Goal: Navigation & Orientation: Find specific page/section

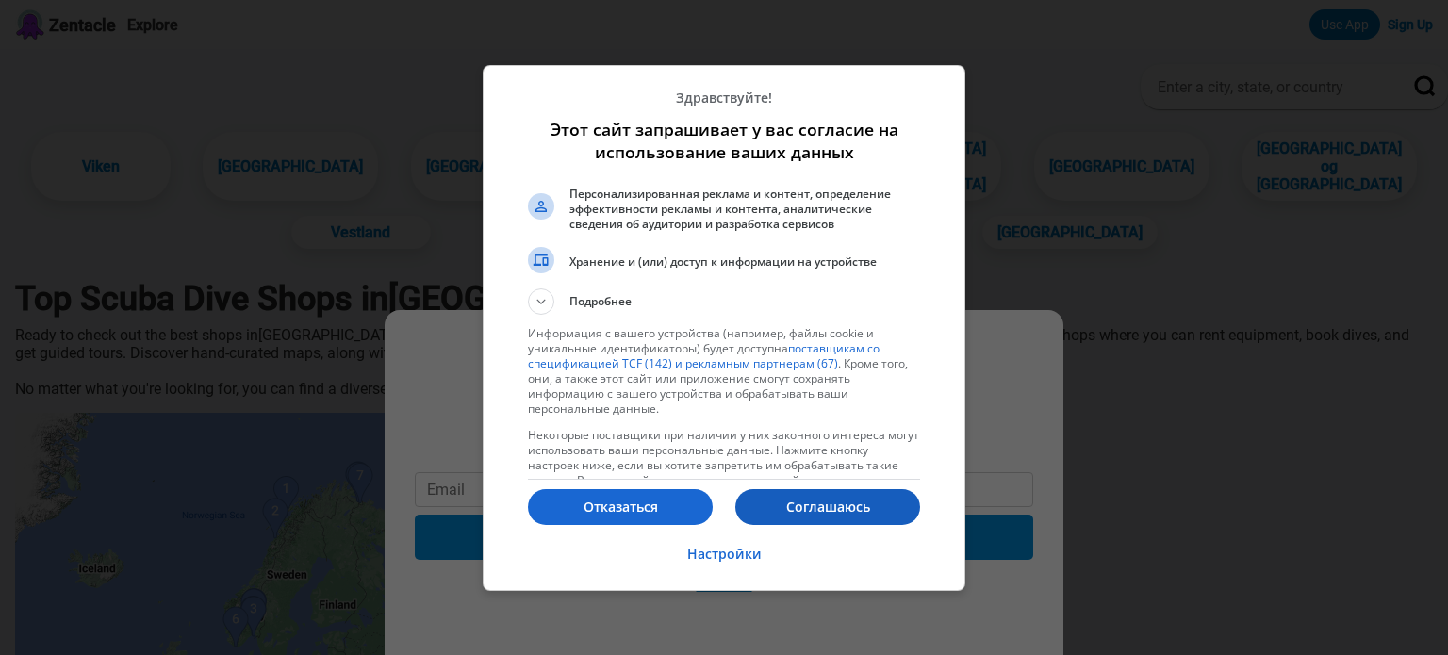
click at [846, 508] on p "Соглашаюсь" at bounding box center [827, 507] width 185 height 19
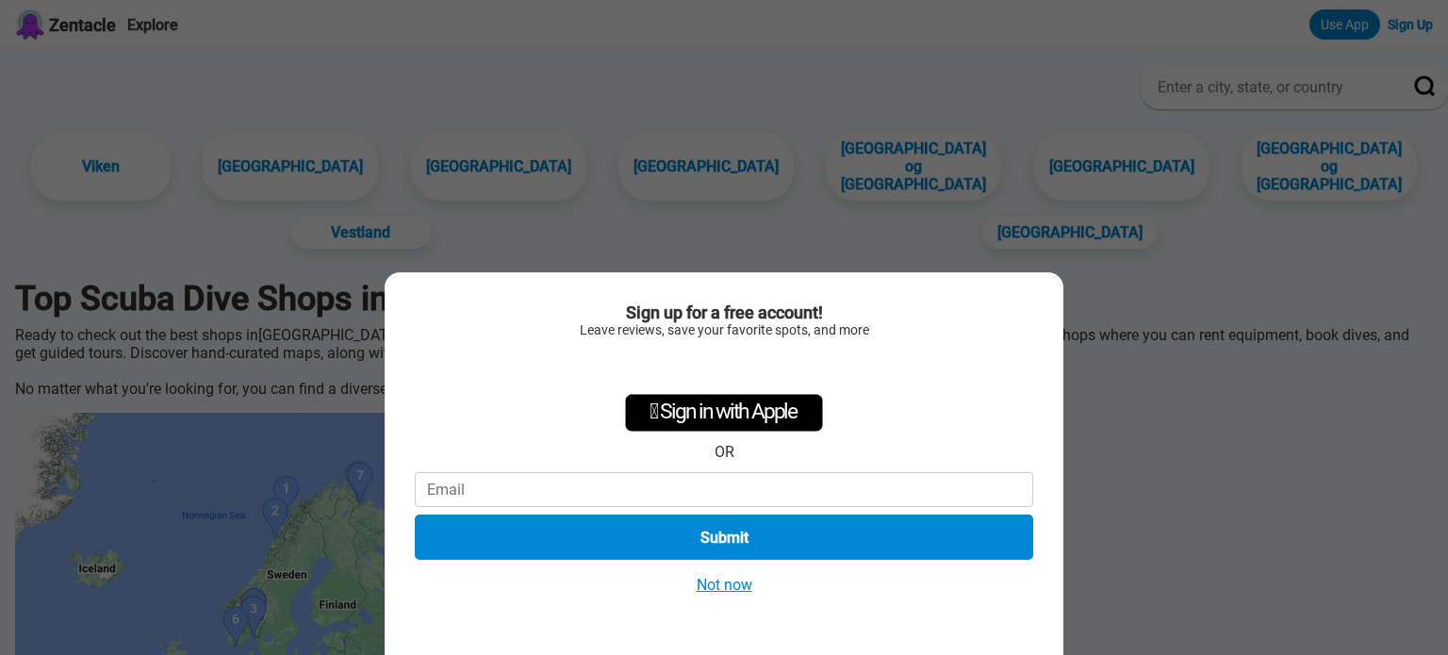
click at [724, 585] on button "Not now" at bounding box center [724, 585] width 67 height 20
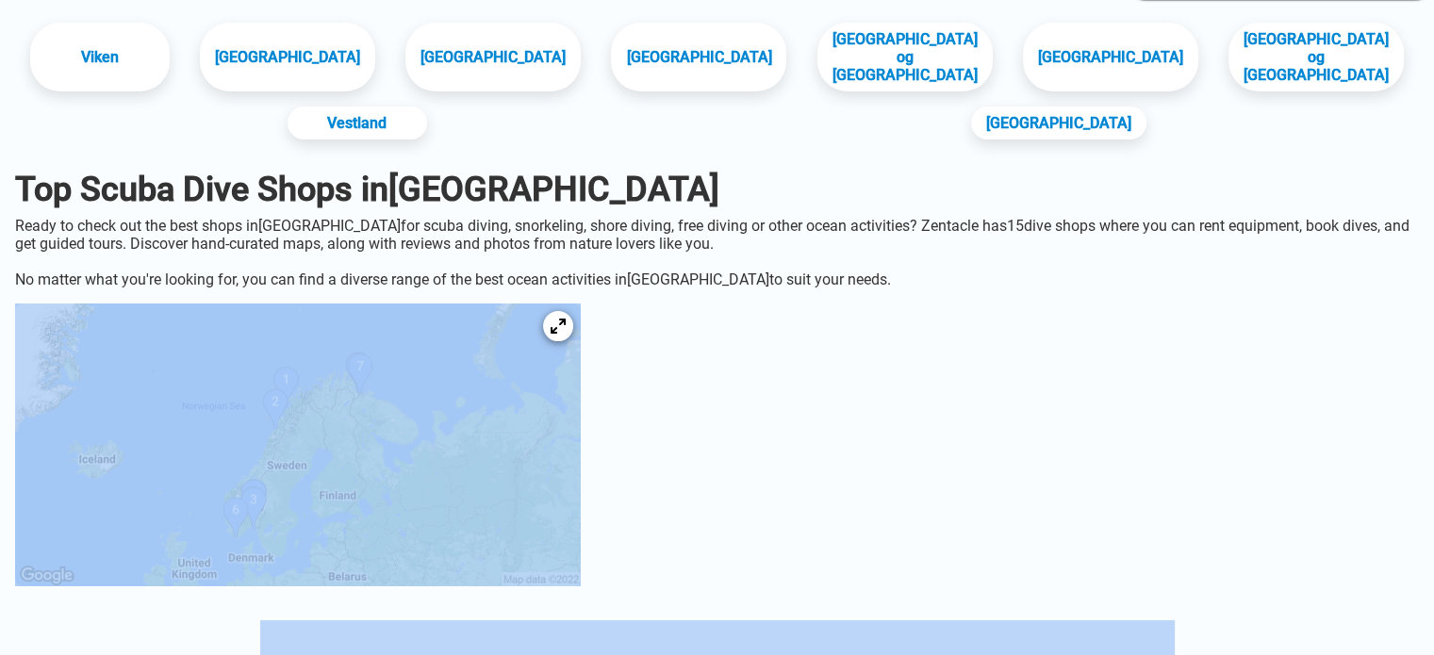
scroll to position [189, 0]
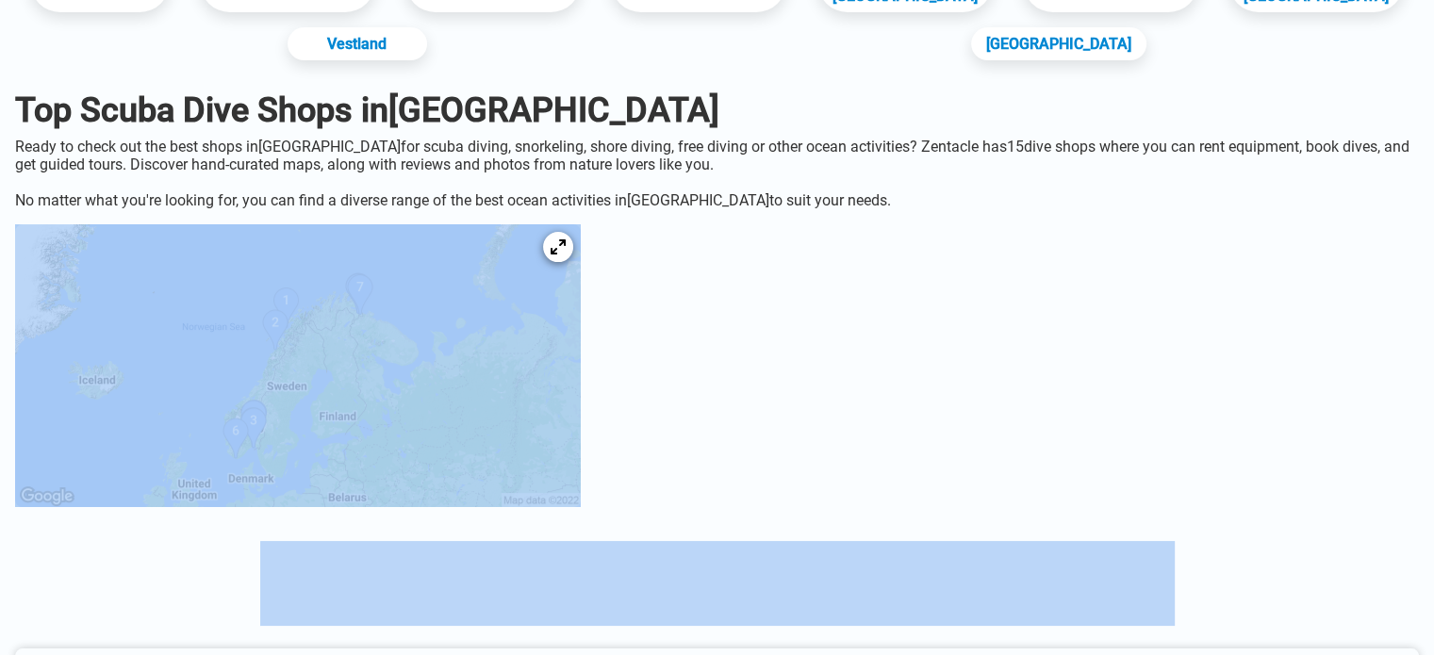
click at [548, 389] on img at bounding box center [298, 365] width 566 height 283
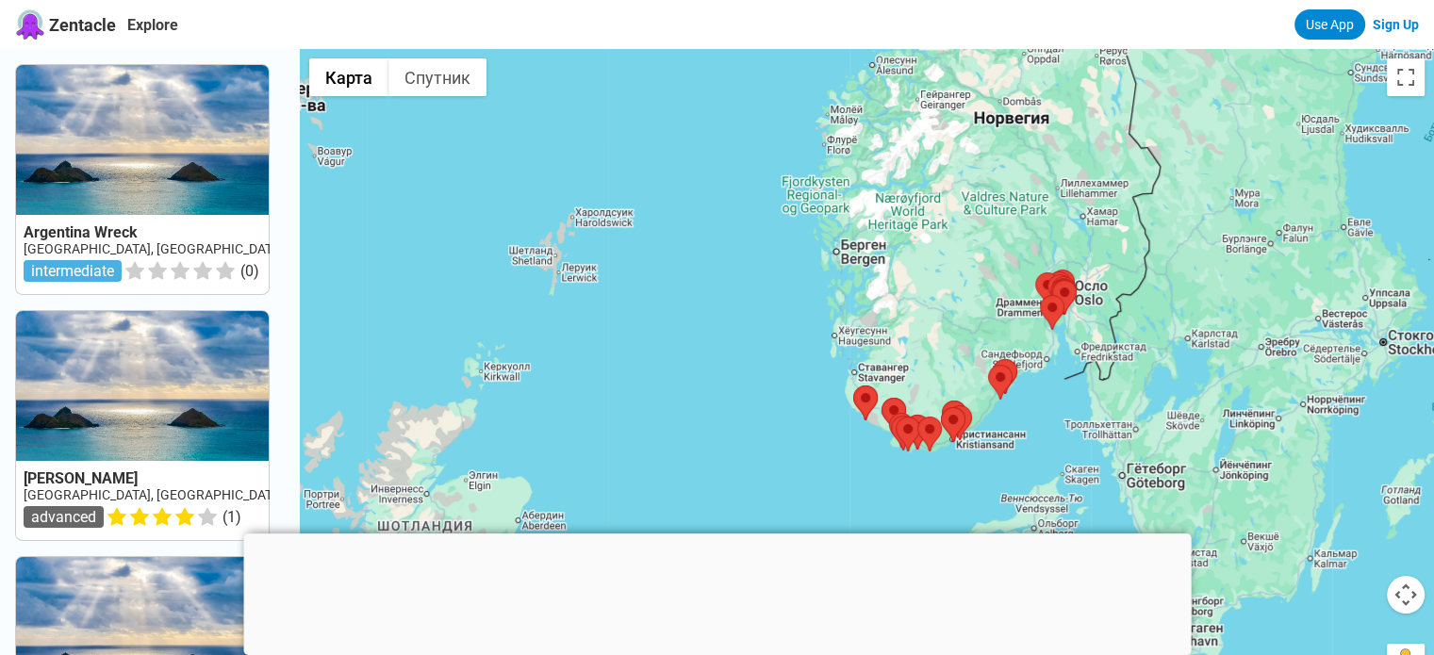
drag, startPoint x: 979, startPoint y: 255, endPoint x: 949, endPoint y: 384, distance: 131.5
click at [953, 387] on div at bounding box center [867, 376] width 1134 height 655
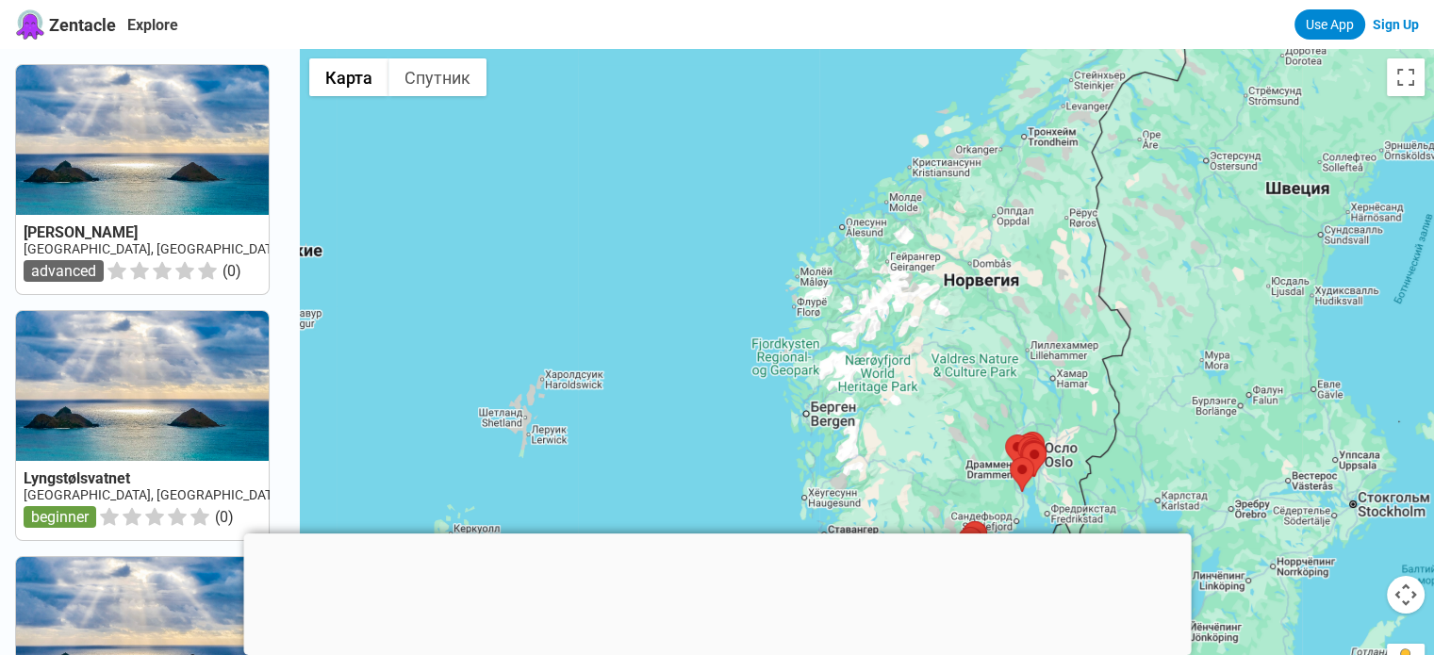
drag, startPoint x: 980, startPoint y: 317, endPoint x: 980, endPoint y: 178, distance: 138.6
click at [980, 179] on div at bounding box center [867, 376] width 1134 height 655
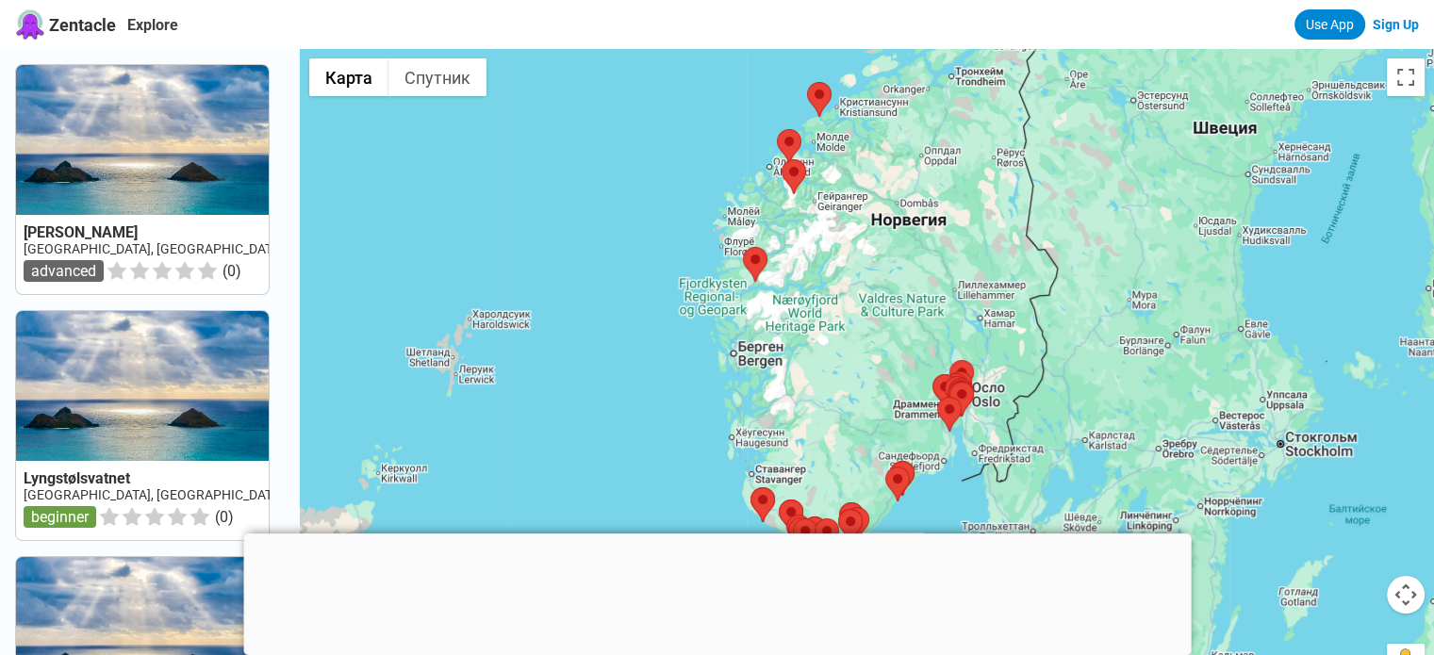
drag, startPoint x: 945, startPoint y: 198, endPoint x: 857, endPoint y: 418, distance: 236.5
click at [857, 418] on div at bounding box center [867, 376] width 1134 height 655
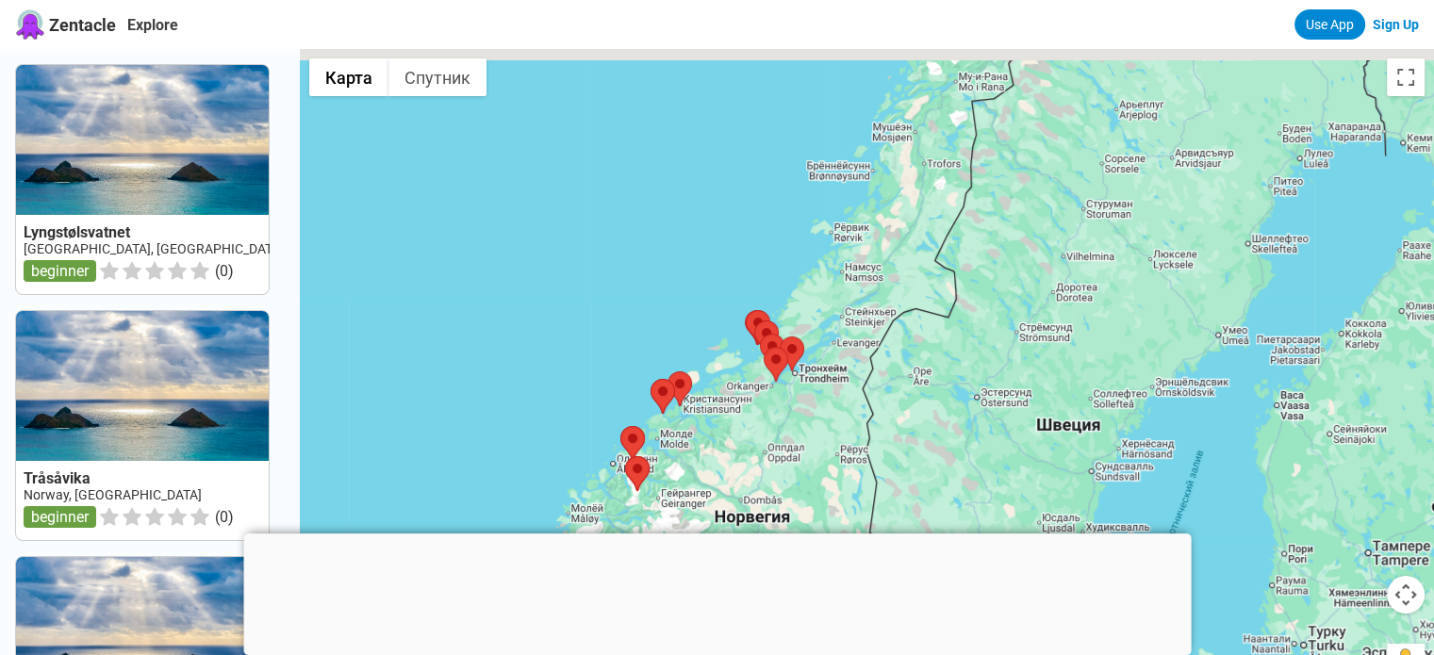
drag, startPoint x: 1020, startPoint y: 255, endPoint x: 895, endPoint y: 409, distance: 198.3
click at [895, 409] on div at bounding box center [867, 376] width 1134 height 655
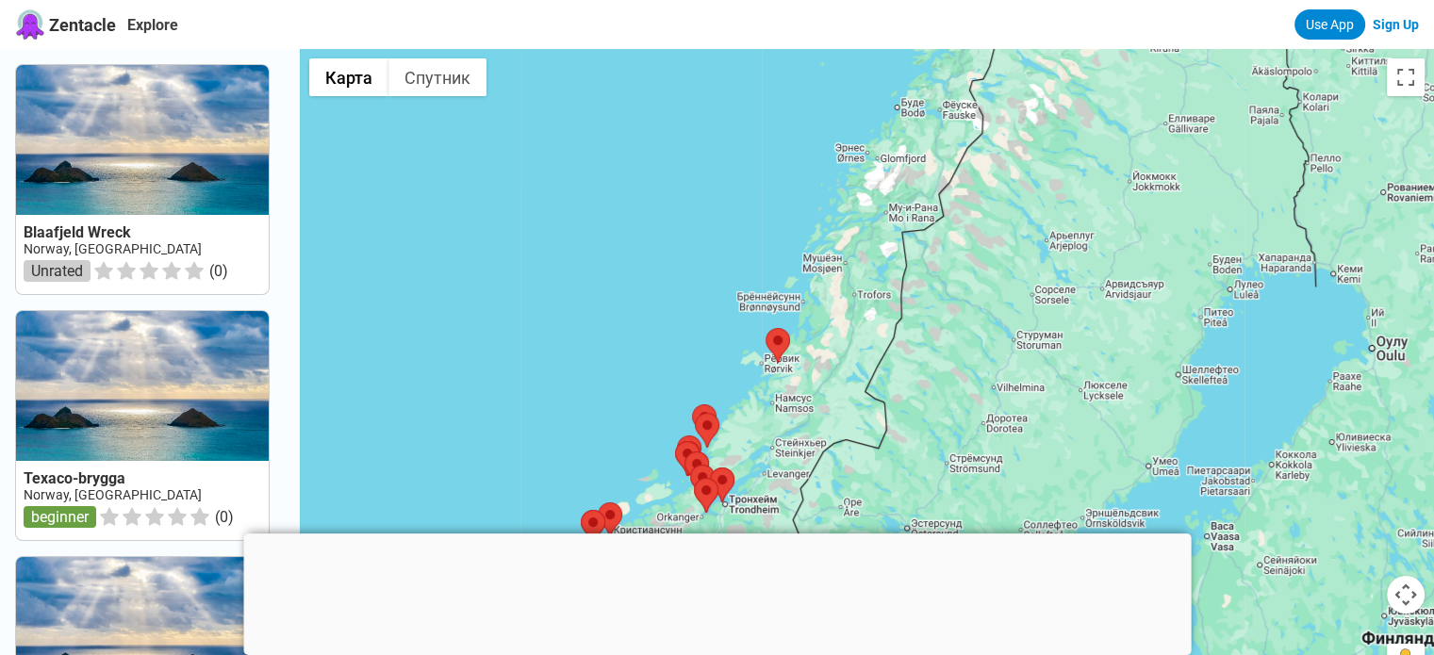
drag, startPoint x: 890, startPoint y: 323, endPoint x: 848, endPoint y: 422, distance: 107.3
click at [848, 422] on div at bounding box center [867, 376] width 1134 height 655
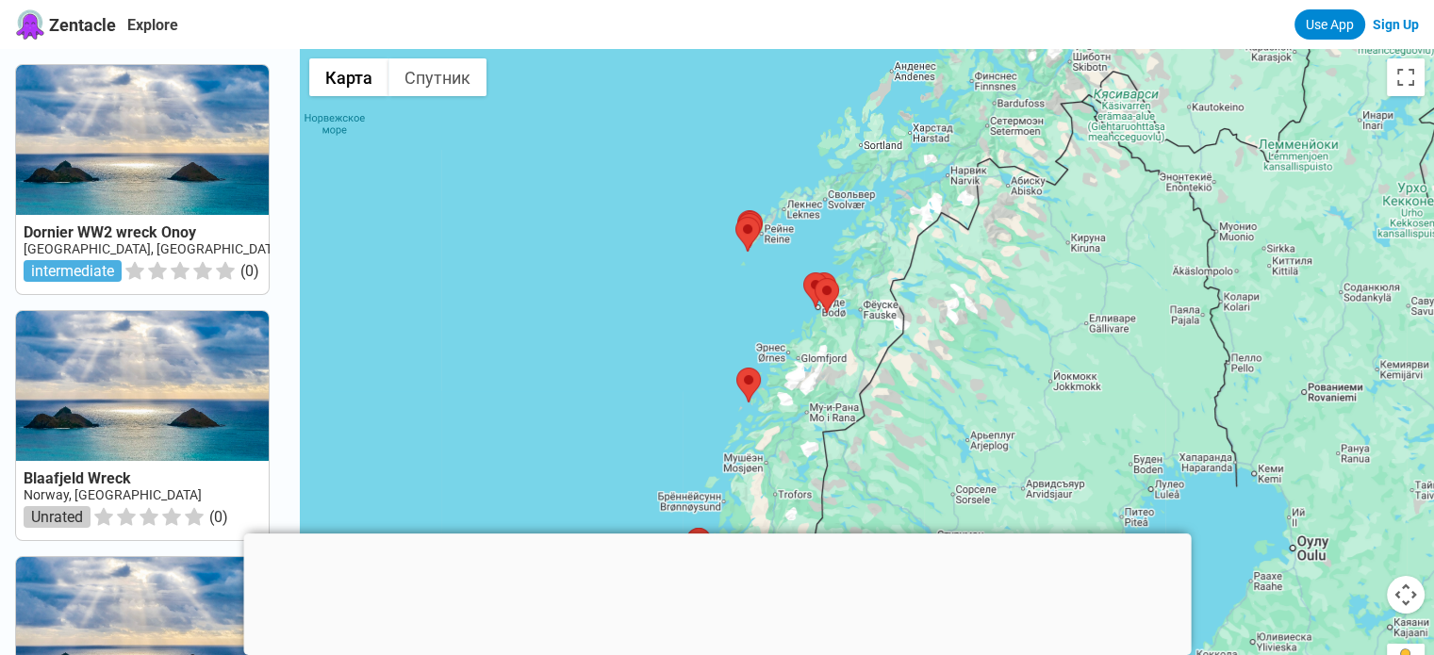
drag, startPoint x: 864, startPoint y: 312, endPoint x: 814, endPoint y: 446, distance: 142.6
click at [814, 446] on div at bounding box center [867, 376] width 1134 height 655
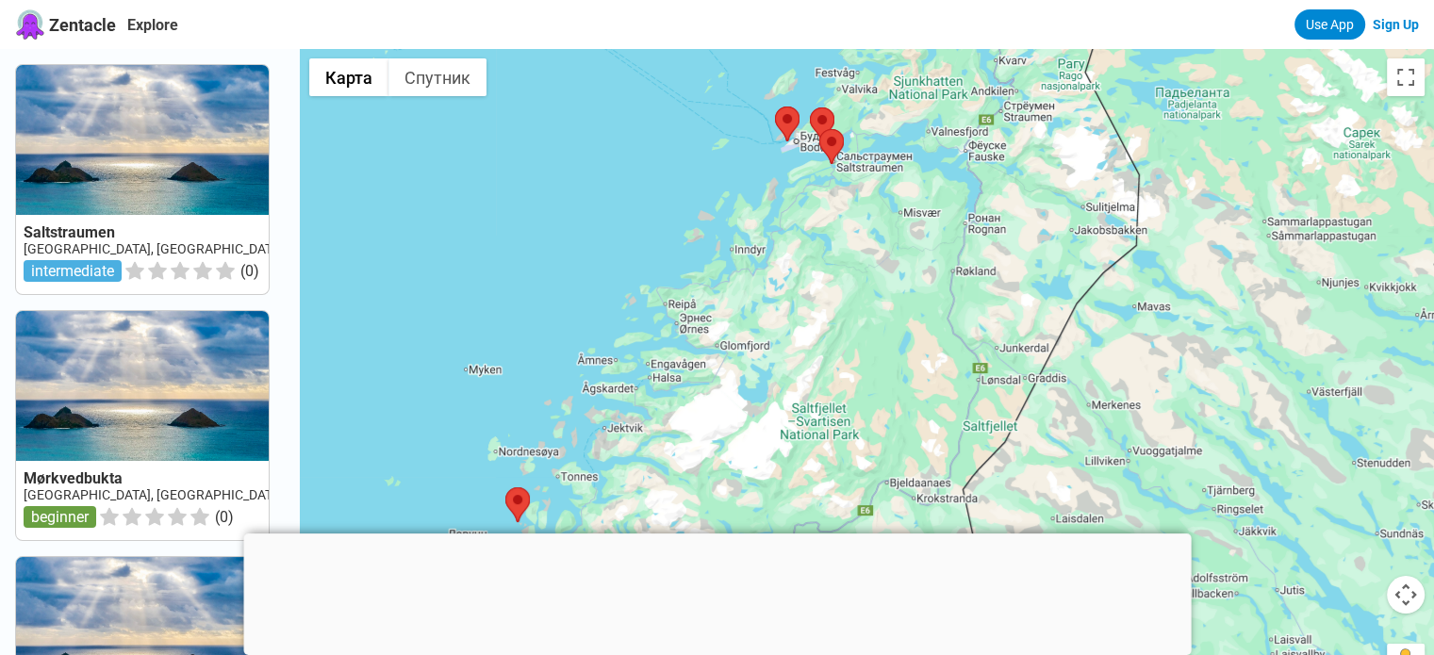
drag, startPoint x: 789, startPoint y: 394, endPoint x: 743, endPoint y: 429, distance: 57.9
click at [743, 429] on div at bounding box center [867, 376] width 1134 height 655
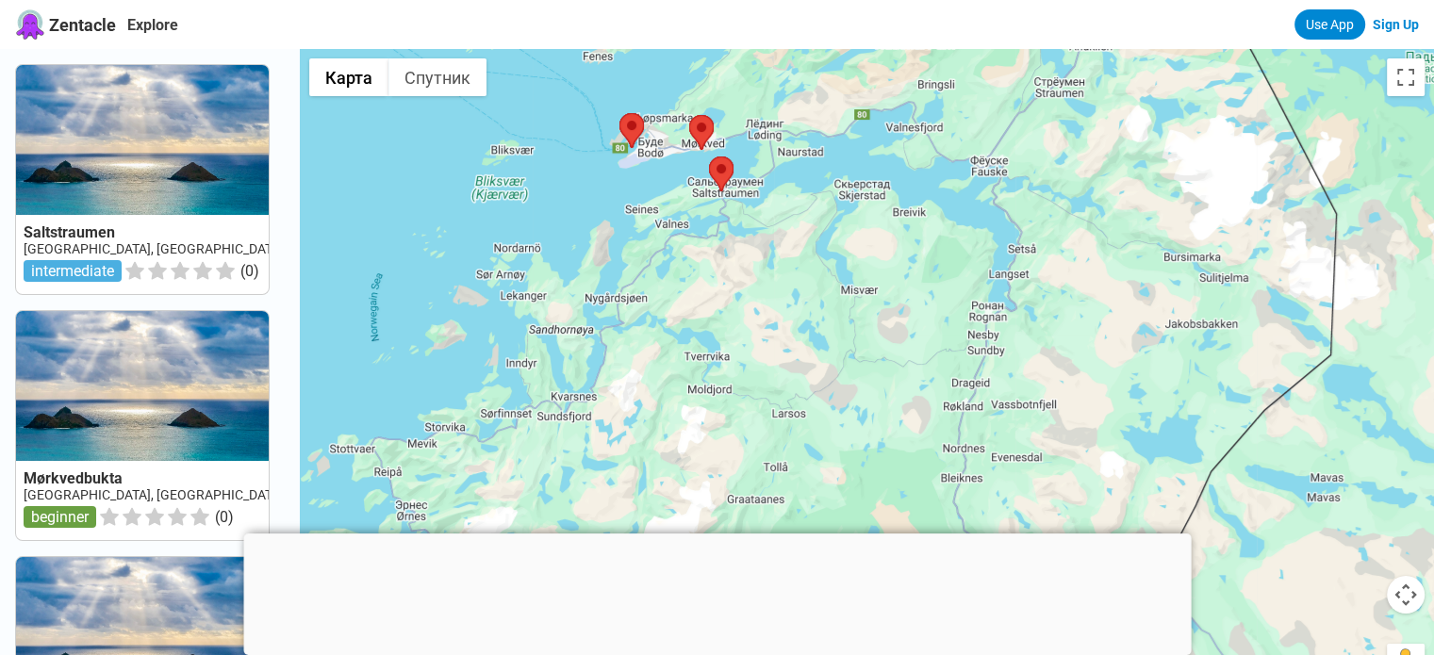
click at [733, 183] on img at bounding box center [721, 173] width 25 height 35
